Goal: Task Accomplishment & Management: Manage account settings

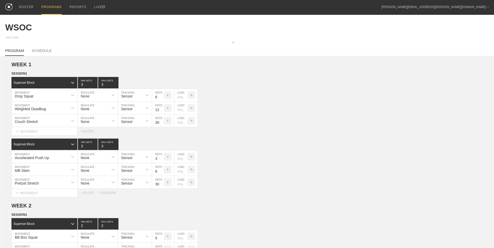
click at [46, 8] on div "PROGRAMS" at bounding box center [51, 7] width 20 height 15
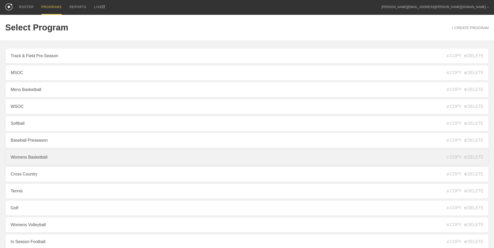
click at [100, 156] on link "Womens Basketball" at bounding box center [247, 158] width 484 height 16
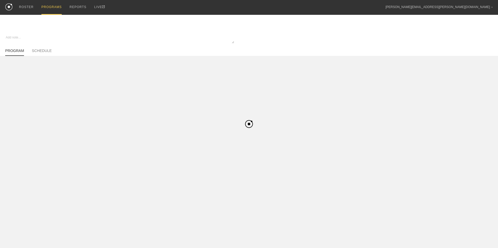
type textarea "x"
type input "Womens Basketball"
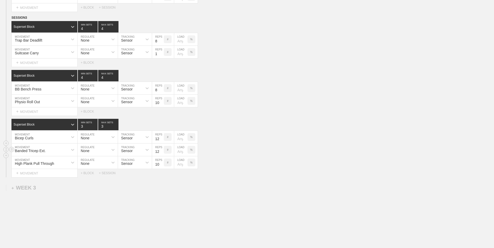
scroll to position [777, 0]
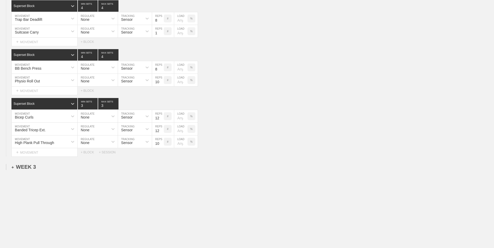
click at [23, 168] on div "+ WEEK 3" at bounding box center [23, 167] width 24 height 6
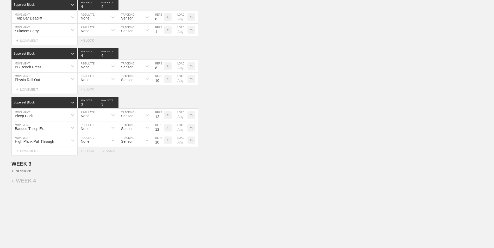
click at [25, 173] on div "+ SESSION 1" at bounding box center [21, 171] width 20 height 5
click at [45, 182] on div "+ BLOCK" at bounding box center [44, 181] width 66 height 8
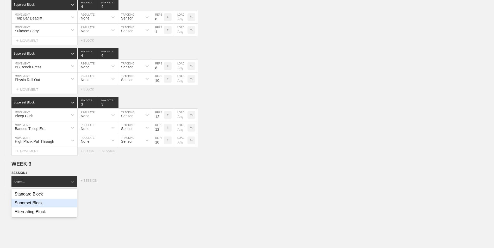
click at [44, 206] on div "Superset Block" at bounding box center [44, 203] width 66 height 9
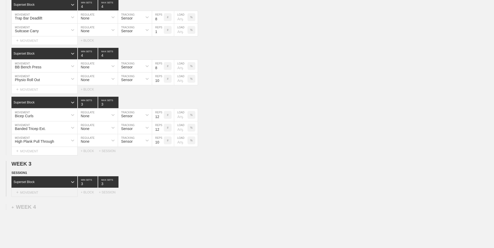
click at [44, 196] on div "+ MOVEMENT" at bounding box center [44, 193] width 66 height 9
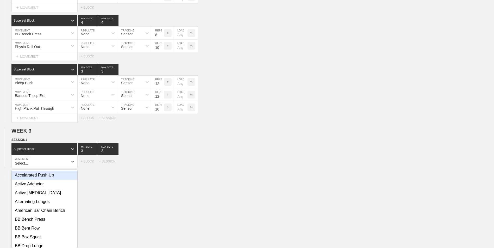
scroll to position [813, 0]
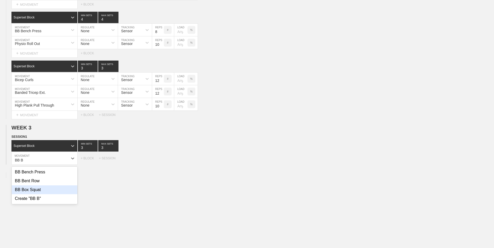
click at [53, 190] on div "BB Box Squat" at bounding box center [45, 190] width 66 height 9
type input "BB B"
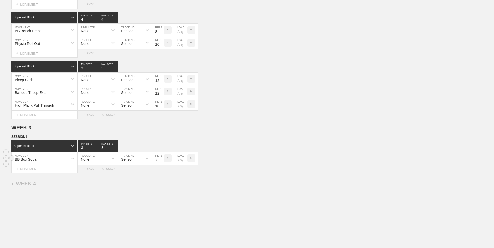
click at [161, 162] on input "7" at bounding box center [158, 158] width 12 height 12
click at [161, 162] on input "6" at bounding box center [158, 158] width 12 height 12
click at [161, 162] on input "5" at bounding box center [158, 158] width 12 height 12
type input "4"
click at [161, 162] on input "4" at bounding box center [158, 158] width 12 height 12
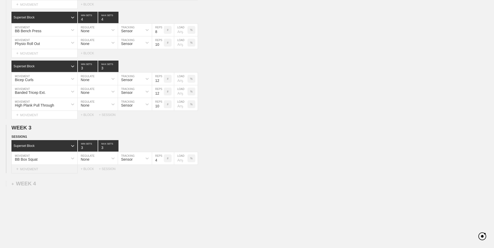
click at [61, 169] on div "+ MOVEMENT" at bounding box center [44, 169] width 66 height 9
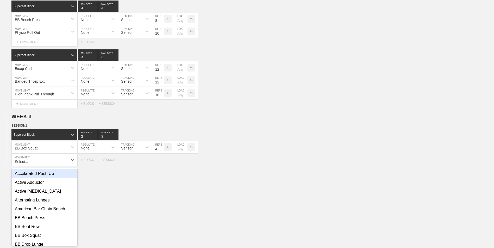
scroll to position [826, 0]
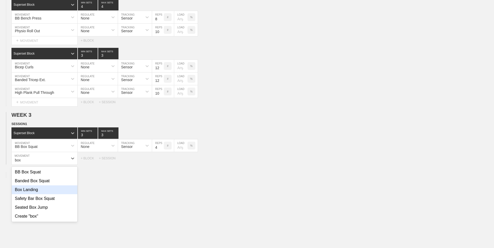
click at [36, 194] on div "Box Landing" at bounding box center [45, 190] width 66 height 9
type input "box"
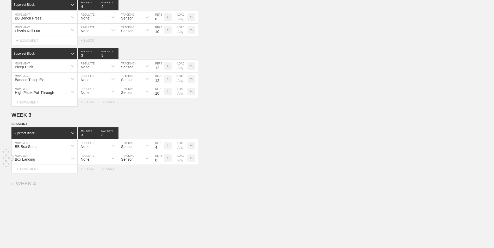
click at [178, 161] on input "number" at bounding box center [180, 158] width 13 height 12
type input "25"
click at [191, 162] on div "%" at bounding box center [191, 159] width 8 height 8
click at [162, 163] on input "7" at bounding box center [158, 158] width 12 height 12
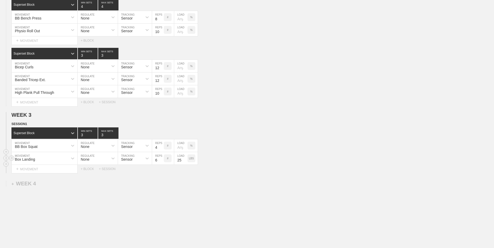
click at [162, 163] on input "6" at bounding box center [158, 158] width 12 height 12
click at [162, 163] on input "5" at bounding box center [158, 158] width 12 height 12
click at [162, 163] on input "4" at bounding box center [158, 158] width 12 height 12
click at [162, 163] on input "3" at bounding box center [158, 158] width 12 height 12
type input "2"
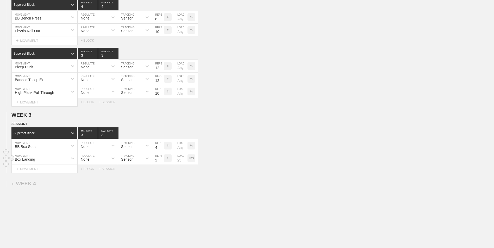
click at [162, 163] on input "2" at bounding box center [158, 158] width 12 height 12
click at [67, 172] on div "+ MOVEMENT" at bounding box center [44, 169] width 66 height 9
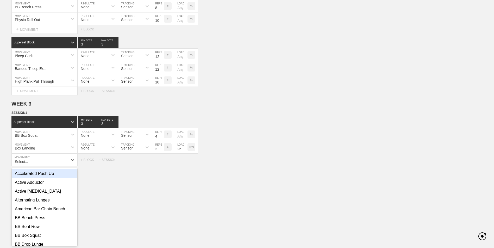
scroll to position [839, 0]
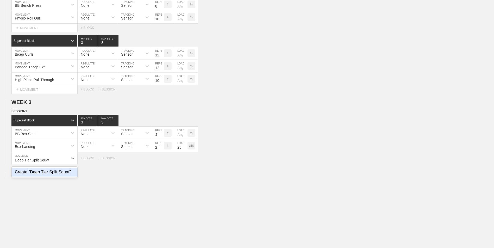
click at [62, 174] on div "Create "Deep Tier Split Squat"" at bounding box center [45, 172] width 66 height 9
type input "Deep Tier Split Squat"
click at [161, 159] on input "9" at bounding box center [158, 158] width 12 height 12
click at [161, 159] on input "10" at bounding box center [158, 158] width 12 height 12
click at [161, 159] on input "11" at bounding box center [158, 158] width 12 height 12
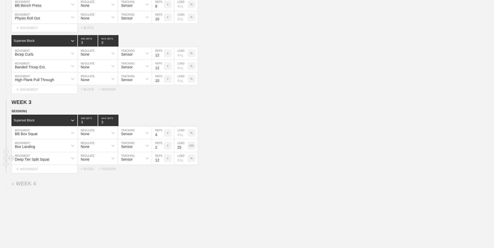
click at [161, 159] on input "12" at bounding box center [158, 158] width 12 height 12
click at [161, 159] on input "13" at bounding box center [158, 158] width 12 height 12
click at [161, 159] on input "14" at bounding box center [158, 158] width 12 height 12
click at [161, 159] on input "15" at bounding box center [158, 158] width 12 height 12
click at [161, 159] on input "16" at bounding box center [158, 158] width 12 height 12
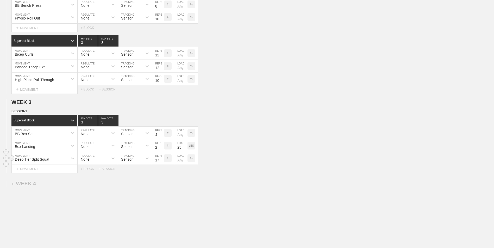
click at [161, 159] on input "17" at bounding box center [158, 158] width 12 height 12
click at [161, 159] on input "18" at bounding box center [158, 158] width 12 height 12
click at [161, 159] on input "19" at bounding box center [158, 158] width 12 height 12
type input "20"
click at [161, 159] on input "20" at bounding box center [158, 158] width 12 height 12
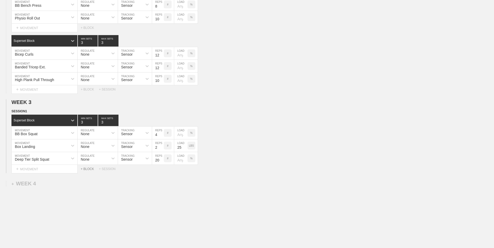
click at [88, 171] on div "+ BLOCK" at bounding box center [90, 169] width 18 height 4
click at [60, 184] on div "Standard Block" at bounding box center [39, 182] width 56 height 5
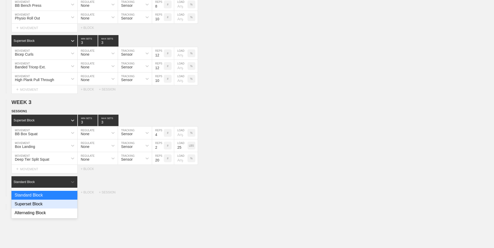
click at [49, 204] on div "Superset Block" at bounding box center [44, 204] width 66 height 9
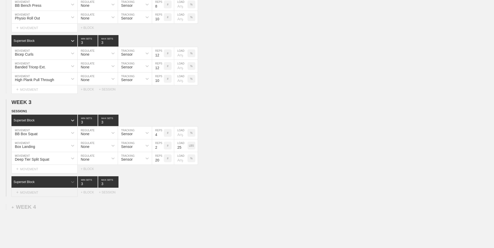
click at [38, 197] on div "+ MOVEMENT" at bounding box center [44, 193] width 66 height 9
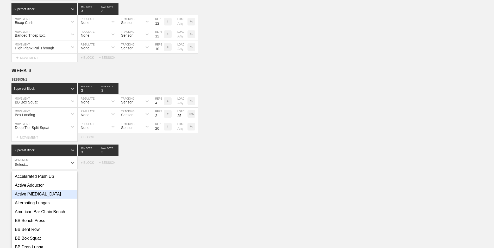
scroll to position [875, 0]
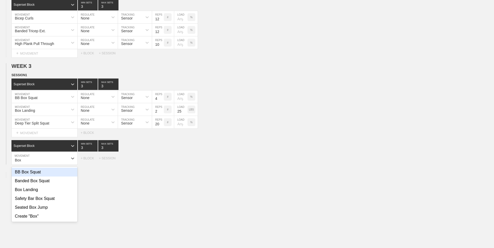
click at [45, 172] on div "BB Box Squat" at bounding box center [45, 172] width 66 height 9
type input "Box"
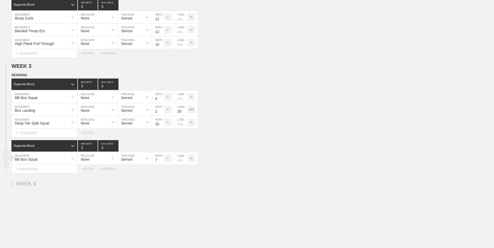
click at [161, 162] on input "7" at bounding box center [158, 158] width 12 height 12
click at [161, 162] on input "6" at bounding box center [158, 158] width 12 height 12
click at [161, 162] on input "5" at bounding box center [158, 158] width 12 height 12
type input "4"
click at [161, 162] on input "4" at bounding box center [158, 158] width 12 height 12
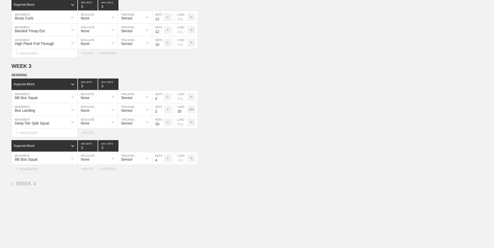
click at [45, 169] on div "+ MOVEMENT" at bounding box center [44, 169] width 66 height 9
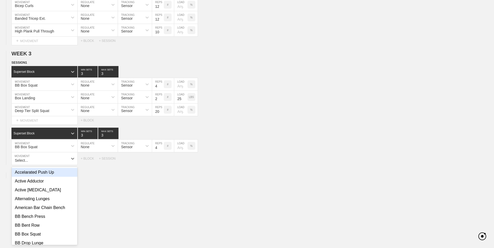
scroll to position [888, 0]
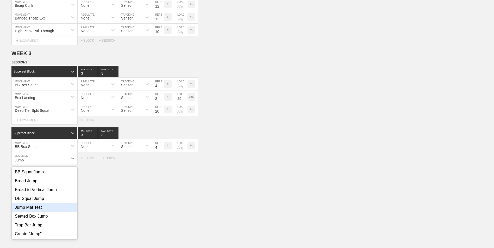
click at [53, 208] on div "Jump Mat Test" at bounding box center [45, 207] width 66 height 9
type input "Jump"
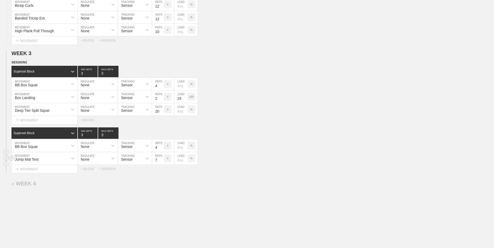
click at [161, 163] on input "7" at bounding box center [158, 158] width 12 height 12
click at [161, 163] on input "6" at bounding box center [158, 158] width 12 height 12
click at [161, 163] on input "5" at bounding box center [158, 158] width 12 height 12
click at [161, 163] on input "4" at bounding box center [158, 158] width 12 height 12
click at [161, 163] on input "3" at bounding box center [158, 158] width 12 height 12
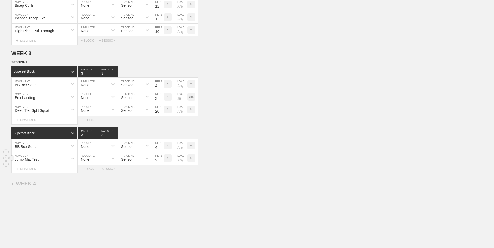
click at [161, 163] on input "2" at bounding box center [158, 158] width 12 height 12
type input "1"
click at [161, 163] on input "1" at bounding box center [158, 158] width 12 height 12
click at [91, 171] on div "+ BLOCK" at bounding box center [90, 169] width 18 height 4
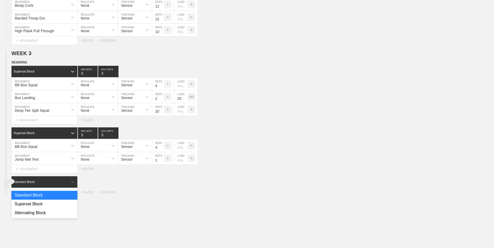
click at [53, 184] on div "Standard Block" at bounding box center [39, 182] width 56 height 5
click at [41, 205] on div "Superset Block" at bounding box center [44, 204] width 66 height 9
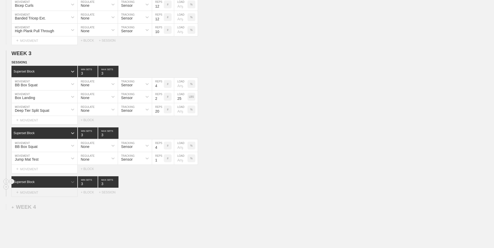
click at [39, 193] on div "+ MOVEMENT" at bounding box center [44, 193] width 66 height 9
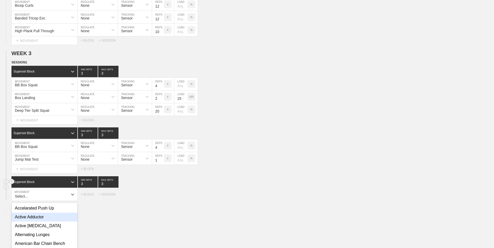
scroll to position [924, 0]
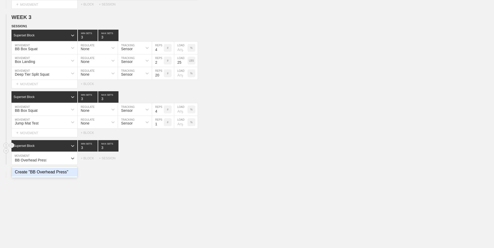
click at [54, 176] on div "Create "BB Overhead Press"" at bounding box center [45, 172] width 66 height 9
type input "BB Overhead Press"
click at [161, 163] on input "7" at bounding box center [158, 158] width 12 height 12
click at [161, 163] on input "6" at bounding box center [158, 158] width 12 height 12
click at [161, 163] on input "5" at bounding box center [158, 158] width 12 height 12
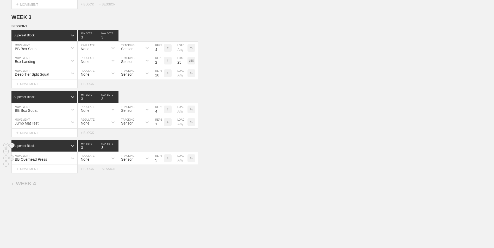
click at [161, 163] on input "4" at bounding box center [158, 158] width 12 height 12
click at [161, 163] on input "3" at bounding box center [158, 158] width 12 height 12
type input "4"
click at [161, 160] on input "4" at bounding box center [158, 158] width 12 height 12
type input "4"
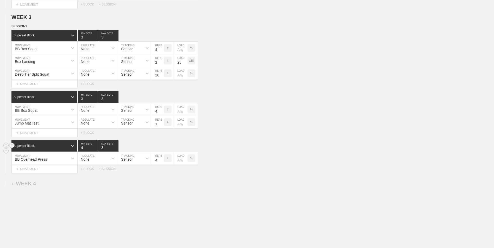
click at [95, 148] on input "4" at bounding box center [88, 145] width 20 height 11
type input "4"
click at [116, 148] on input "4" at bounding box center [108, 145] width 20 height 11
click at [68, 171] on div "+ MOVEMENT" at bounding box center [44, 169] width 66 height 9
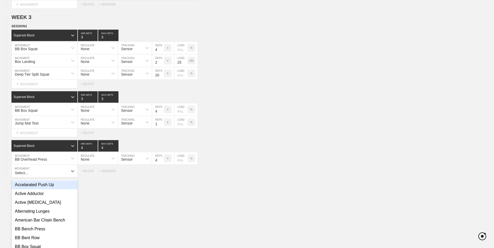
scroll to position [937, 0]
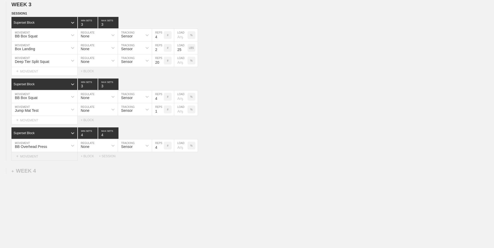
click at [43, 159] on div "+ MOVEMENT" at bounding box center [44, 156] width 66 height 9
click at [45, 185] on div "MB Scoop Toss" at bounding box center [45, 181] width 66 height 9
type input "MB Scoo"
click at [161, 163] on input "7" at bounding box center [158, 158] width 12 height 12
click at [161, 163] on input "6" at bounding box center [158, 158] width 12 height 12
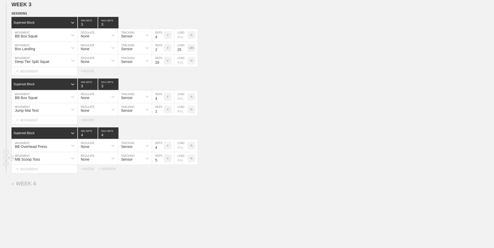
click at [161, 163] on input "5" at bounding box center [158, 158] width 12 height 12
click at [161, 163] on input "4" at bounding box center [158, 158] width 12 height 12
type input "3"
click at [161, 163] on input "3" at bounding box center [158, 158] width 12 height 12
click at [90, 170] on div "+ BLOCK" at bounding box center [90, 169] width 18 height 4
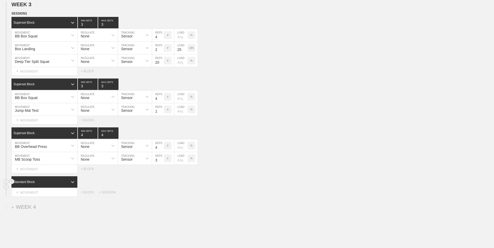
click at [62, 183] on div "Standard Block" at bounding box center [39, 182] width 56 height 5
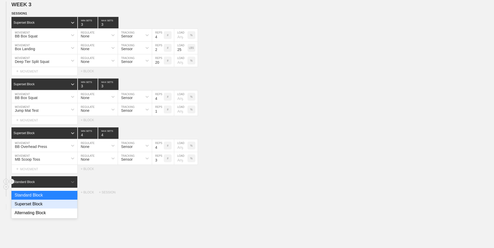
click at [59, 208] on div "Superset Block" at bounding box center [44, 204] width 66 height 9
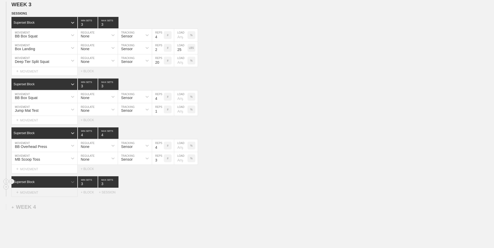
click at [52, 193] on div "+ MOVEMENT" at bounding box center [44, 193] width 66 height 9
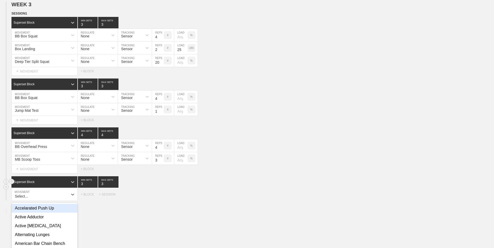
scroll to position [973, 0]
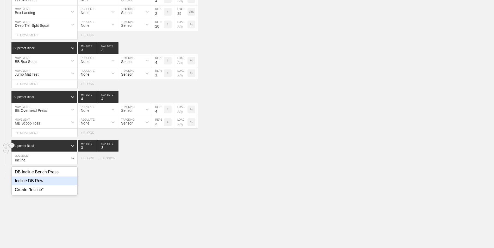
click at [52, 182] on div "Incline DB Row" at bounding box center [45, 181] width 66 height 9
type input "Incline"
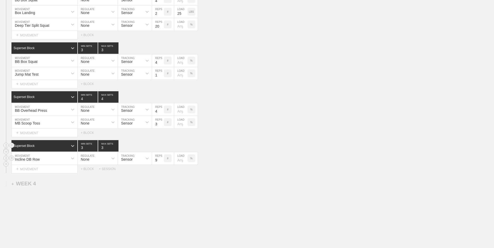
click at [161, 160] on input "9" at bounding box center [158, 158] width 12 height 12
type input "10"
click at [161, 160] on input "10" at bounding box center [158, 158] width 12 height 12
click at [46, 171] on div "+ MOVEMENT" at bounding box center [44, 169] width 66 height 9
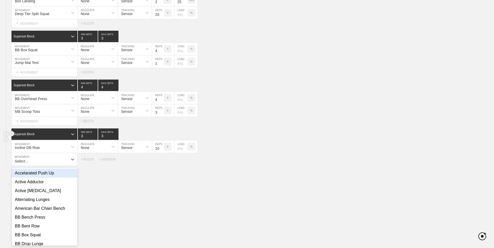
scroll to position [986, 0]
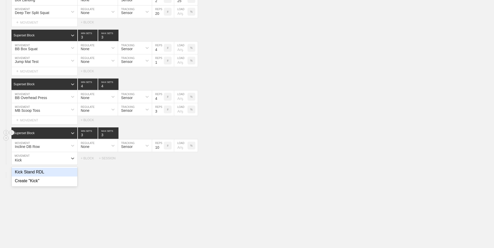
click at [45, 175] on div "Kick Stand RDL" at bounding box center [45, 172] width 66 height 9
type input "Kick"
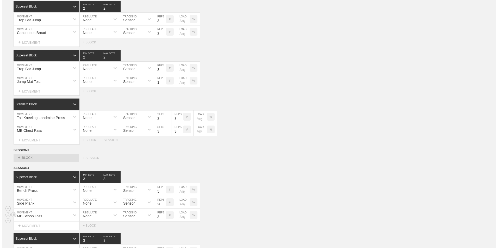
scroll to position [0, 0]
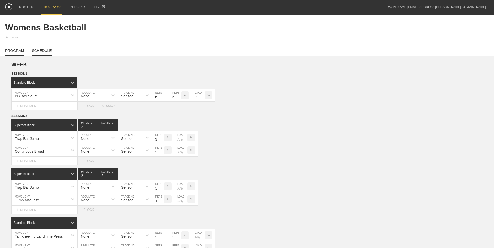
click at [35, 52] on link "SCHEDULE" at bounding box center [42, 52] width 20 height 7
type textarea "x"
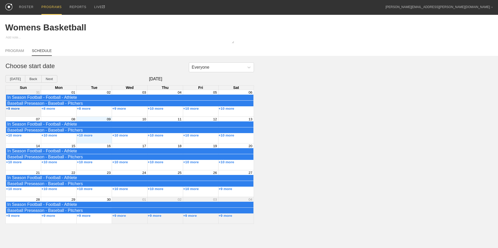
click at [15, 111] on button "+9 more" at bounding box center [13, 109] width 14 height 4
click at [27, 110] on div "+9 more" at bounding box center [23, 109] width 35 height 4
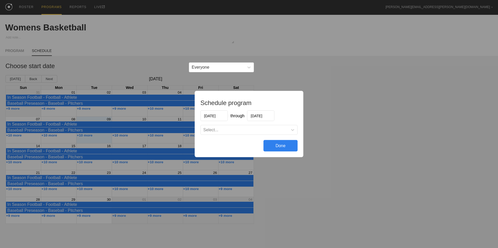
click at [256, 117] on input "[DATE]" at bounding box center [260, 116] width 27 height 11
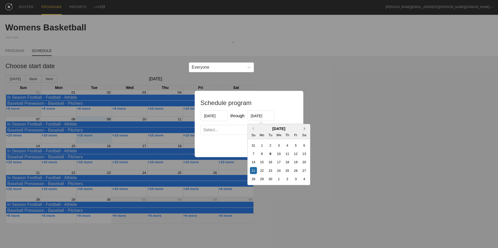
click at [304, 128] on button "Next Month" at bounding box center [306, 129] width 4 height 4
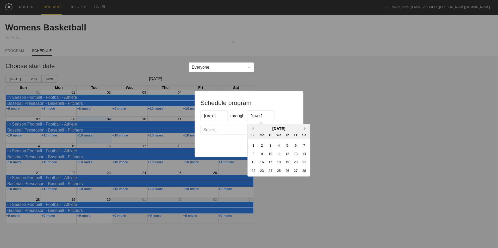
click at [304, 128] on button "Next Month" at bounding box center [306, 129] width 4 height 4
click at [253, 129] on button "Previous Month" at bounding box center [252, 129] width 4 height 4
click at [271, 180] on div "31" at bounding box center [270, 179] width 7 height 7
type input "[DATE]"
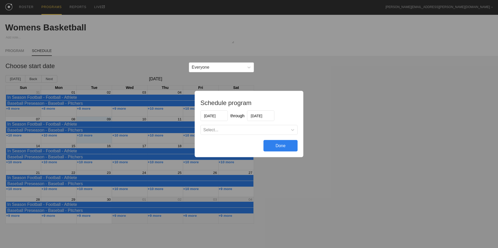
click at [277, 130] on div "Select..." at bounding box center [244, 130] width 87 height 5
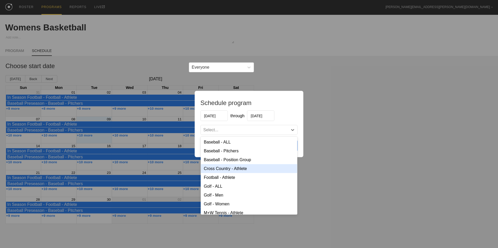
scroll to position [106, 0]
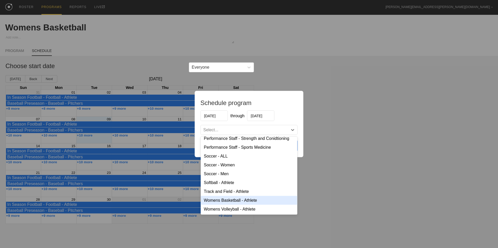
click at [260, 201] on div "Womens Basketball - Athlete" at bounding box center [249, 200] width 97 height 9
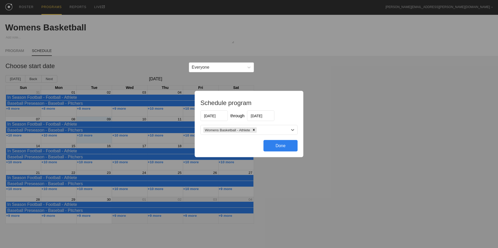
click at [277, 147] on div "Done" at bounding box center [280, 145] width 34 height 11
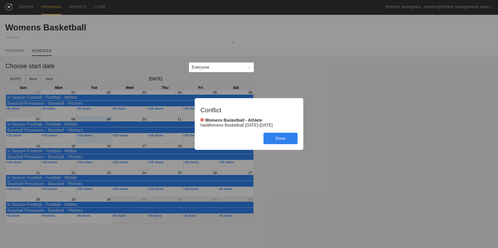
click at [279, 138] on div "Done" at bounding box center [280, 138] width 34 height 11
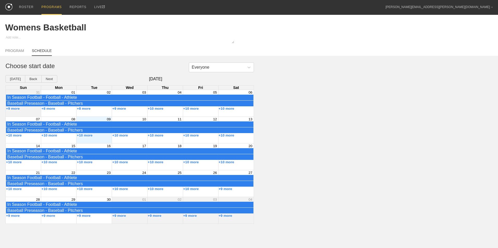
click at [60, 114] on div "Month View" at bounding box center [58, 103] width 35 height 27
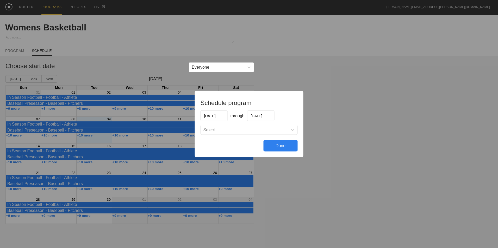
click at [258, 116] on input "[DATE]" at bounding box center [260, 116] width 27 height 11
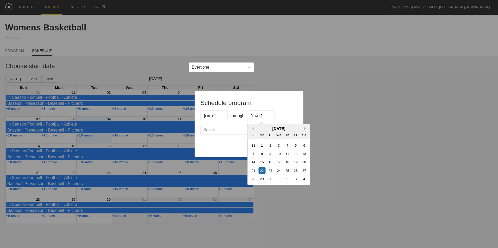
click at [304, 129] on button "Next Month" at bounding box center [306, 129] width 4 height 4
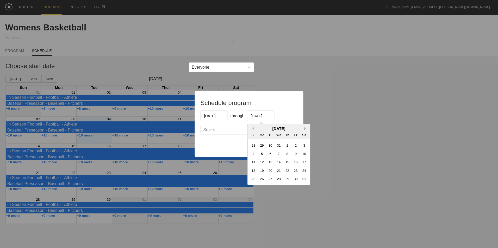
click at [304, 129] on button "Next Month" at bounding box center [306, 129] width 4 height 4
click at [252, 129] on button "Previous Month" at bounding box center [252, 129] width 4 height 4
click at [270, 179] on div "31" at bounding box center [270, 179] width 7 height 7
type input "[DATE]"
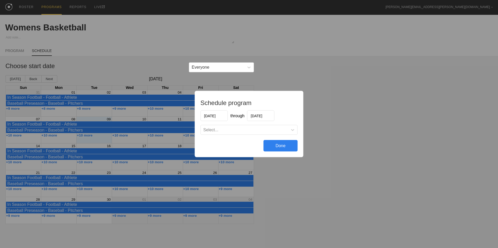
click at [271, 130] on div "Select..." at bounding box center [244, 130] width 87 height 5
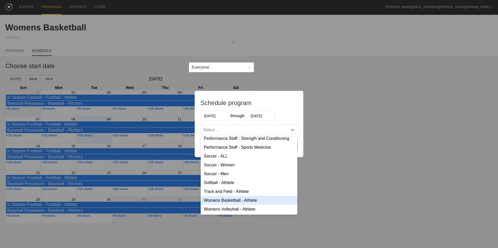
click at [249, 201] on div "Womens Basketball - Athlete" at bounding box center [249, 200] width 97 height 9
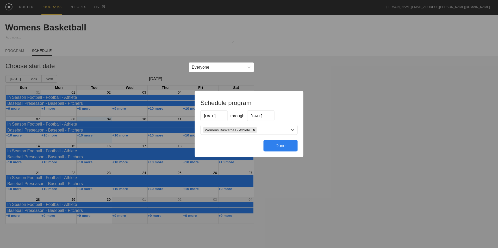
click at [275, 146] on div "Done" at bounding box center [280, 145] width 34 height 11
